Goal: Find specific page/section: Find specific page/section

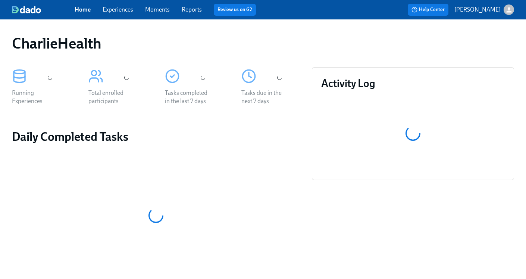
click at [122, 10] on link "Experiences" at bounding box center [118, 9] width 31 height 7
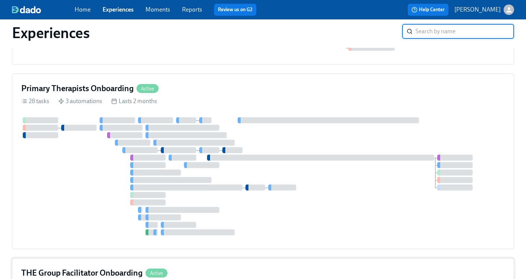
scroll to position [549, 0]
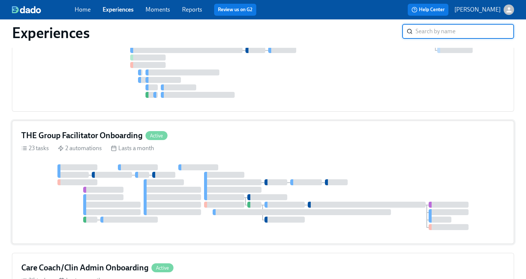
click at [82, 133] on h4 "THE Group Facilitator Onboarding" at bounding box center [81, 135] width 121 height 11
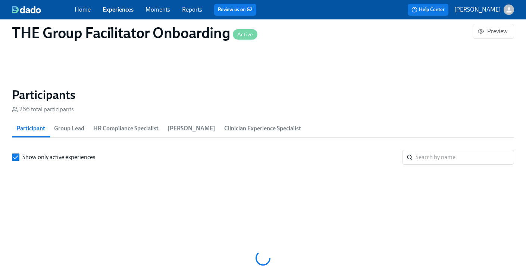
scroll to position [641, 0]
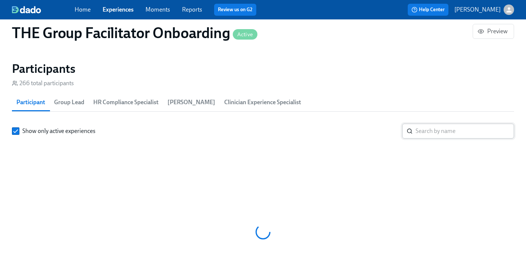
click at [427, 133] on input "search" at bounding box center [464, 130] width 98 height 15
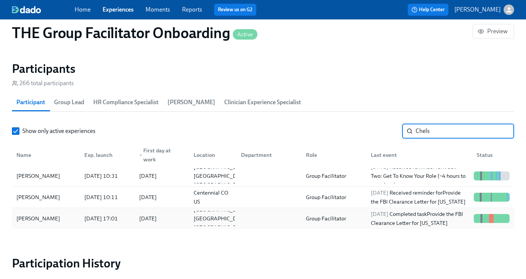
type input "Chels"
click at [330, 214] on div "Group Facilitator" at bounding box center [326, 218] width 46 height 9
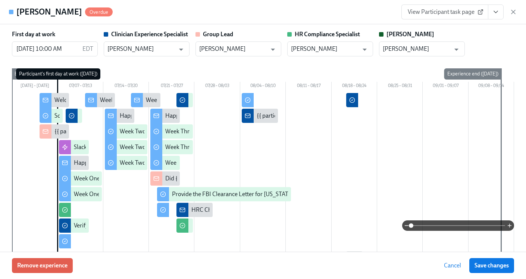
click at [494, 15] on icon "View task page" at bounding box center [495, 11] width 7 height 7
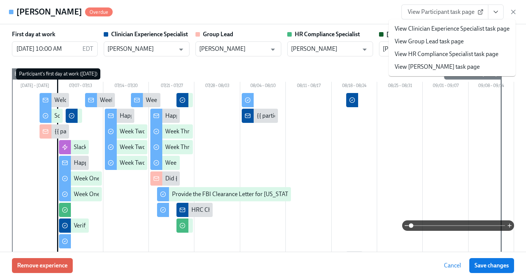
click at [442, 57] on link "View HR Compliance Specialist task page" at bounding box center [447, 54] width 104 height 8
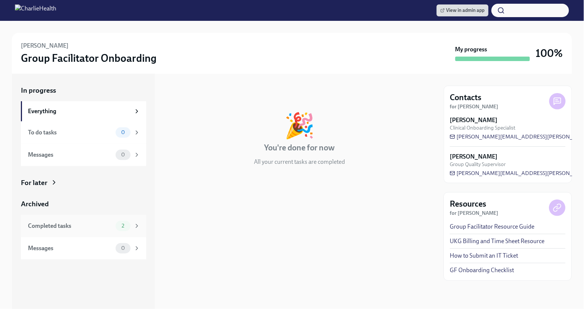
click at [89, 226] on div "Completed tasks" at bounding box center [70, 226] width 85 height 8
